Goal: Information Seeking & Learning: Learn about a topic

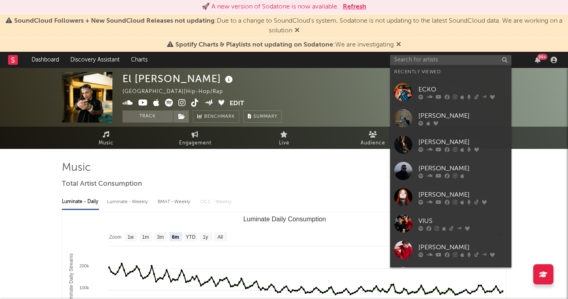
select select "6m"
select select "All"
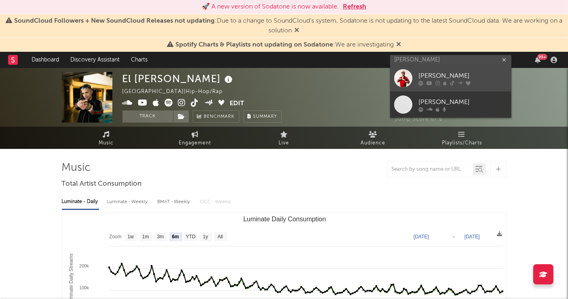
type input "[PERSON_NAME]"
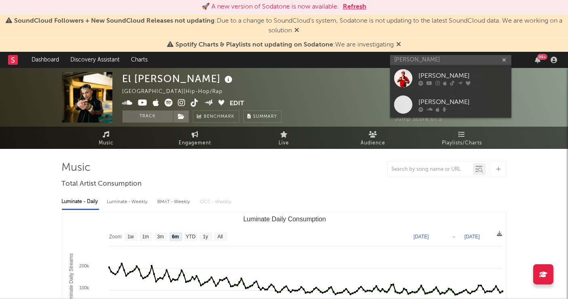
drag, startPoint x: 431, startPoint y: 77, endPoint x: 417, endPoint y: 95, distance: 22.8
click at [430, 77] on div "[PERSON_NAME]" at bounding box center [462, 76] width 89 height 10
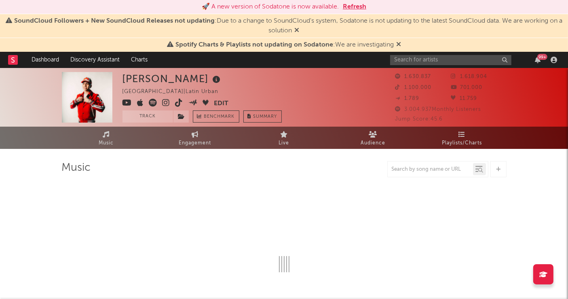
select select "6m"
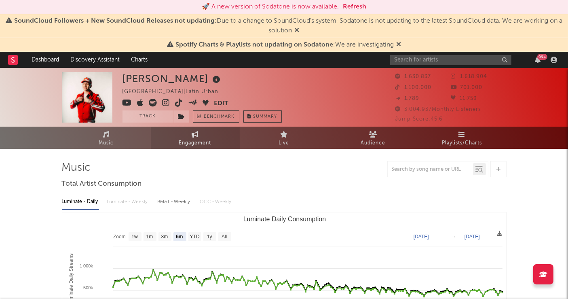
click at [181, 135] on link "Engagement" at bounding box center [195, 138] width 89 height 22
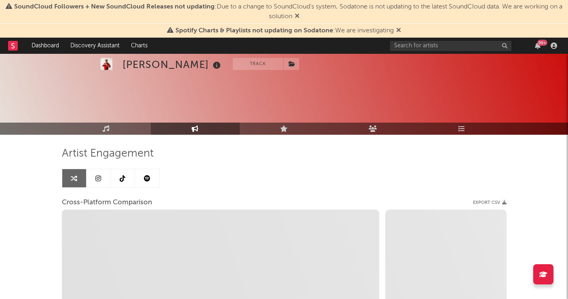
select select "1w"
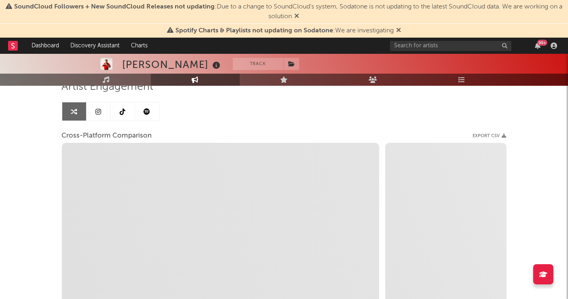
click at [95, 104] on link at bounding box center [99, 111] width 24 height 18
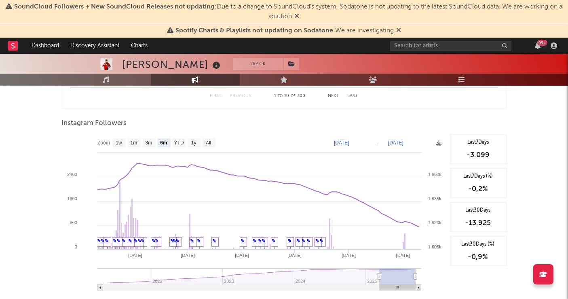
scroll to position [1221, 0]
click at [176, 139] on text "YTD" at bounding box center [179, 142] width 10 height 6
select select "YTD"
type input "2025-01-01"
